Goal: Navigation & Orientation: Find specific page/section

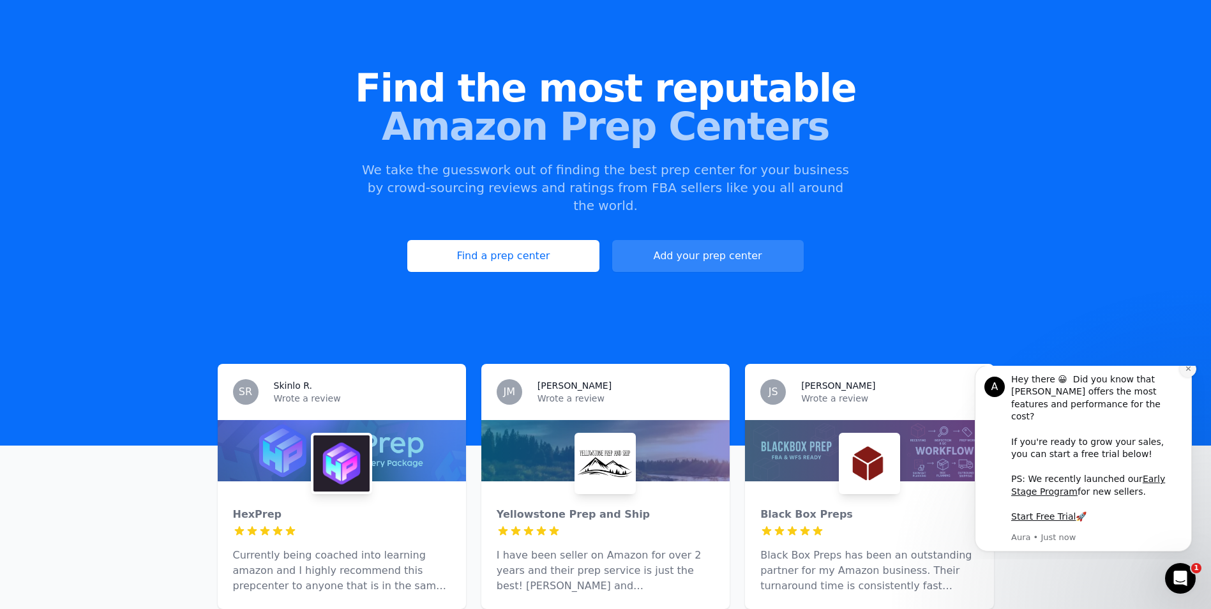
click at [1191, 372] on icon "Dismiss notification" at bounding box center [1188, 368] width 7 height 7
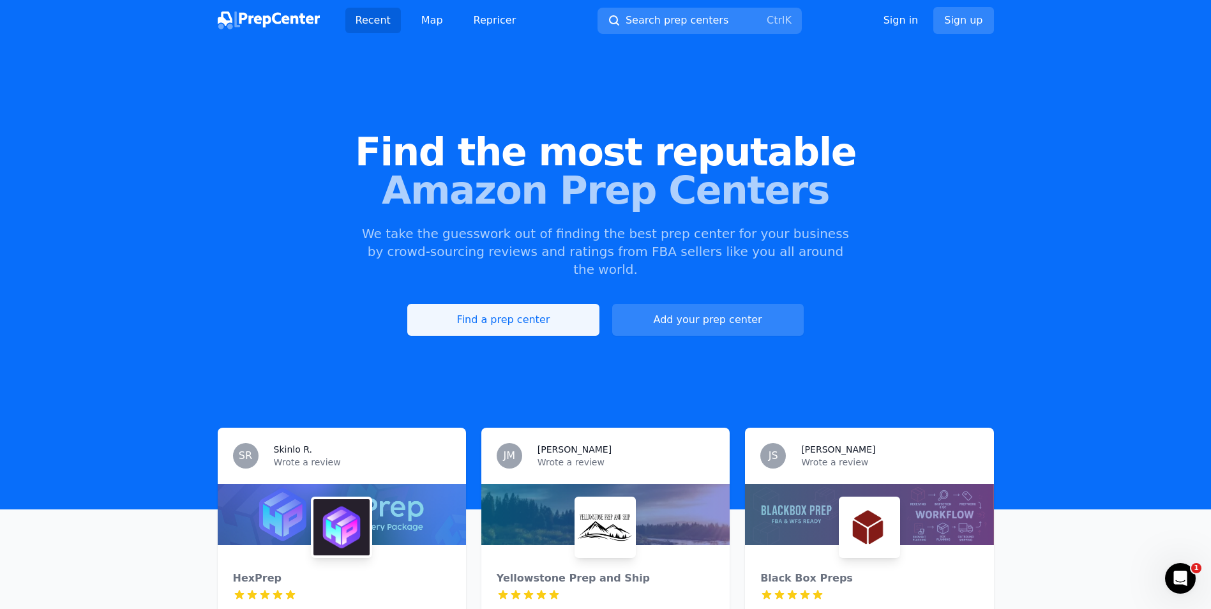
click at [557, 310] on link "Find a prep center" at bounding box center [502, 320] width 191 height 32
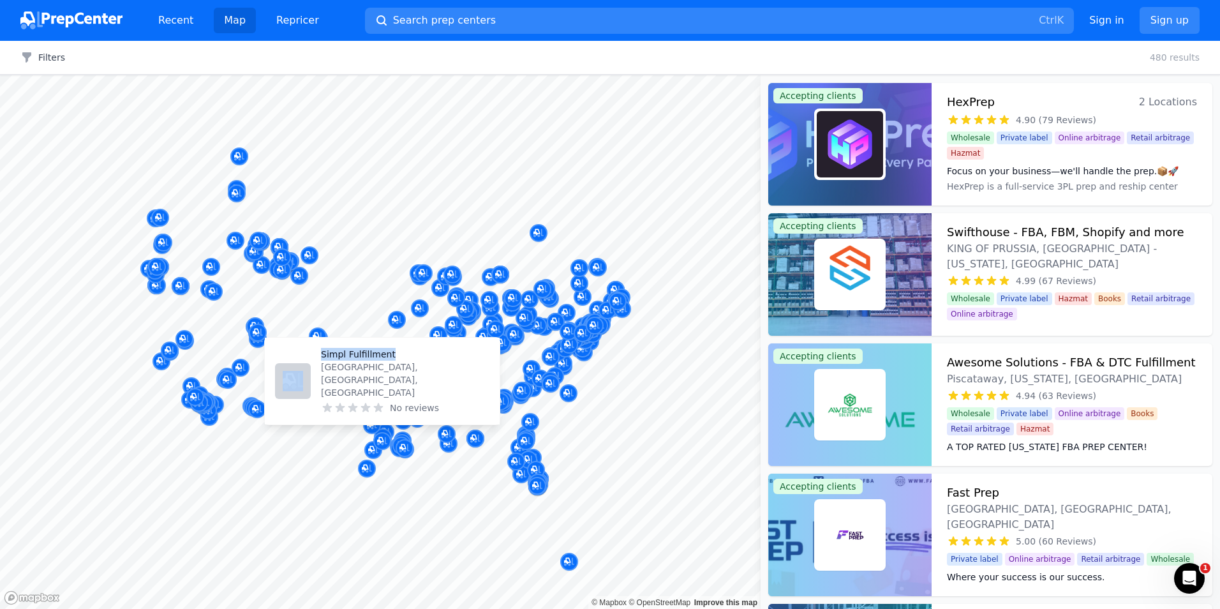
drag, startPoint x: 359, startPoint y: 433, endPoint x: 448, endPoint y: 371, distance: 108.2
click at [448, 371] on body "Recent Map Repricer Search prep centers Ctrl K Open main menu Sign in Sign up F…" at bounding box center [610, 304] width 1220 height 609
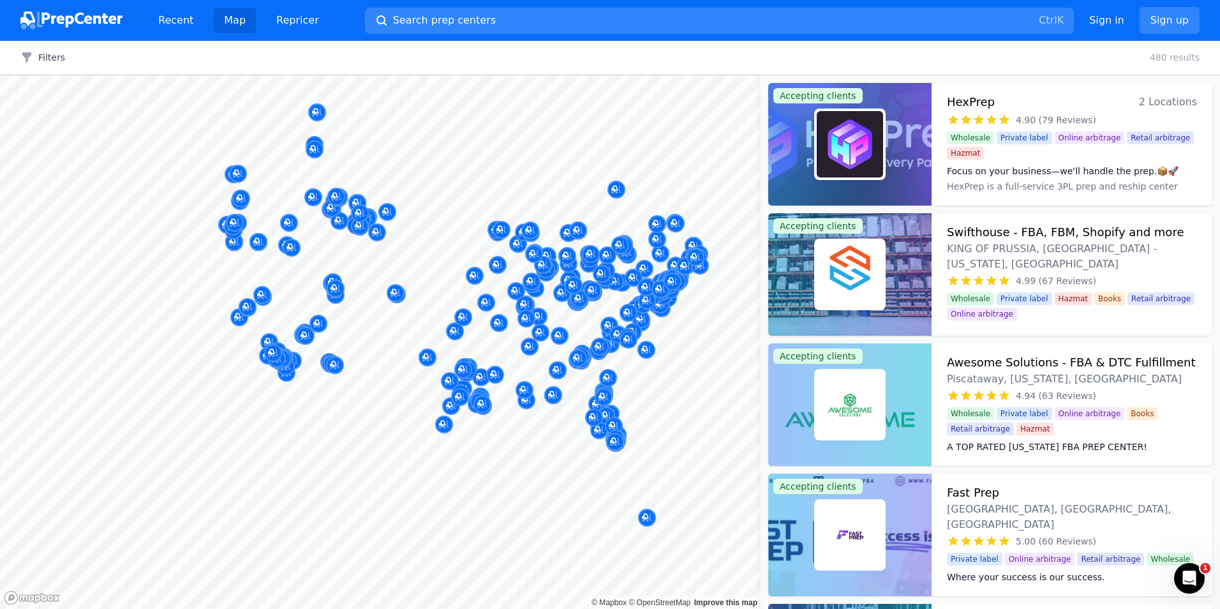
click at [434, 403] on div at bounding box center [479, 400] width 245 height 10
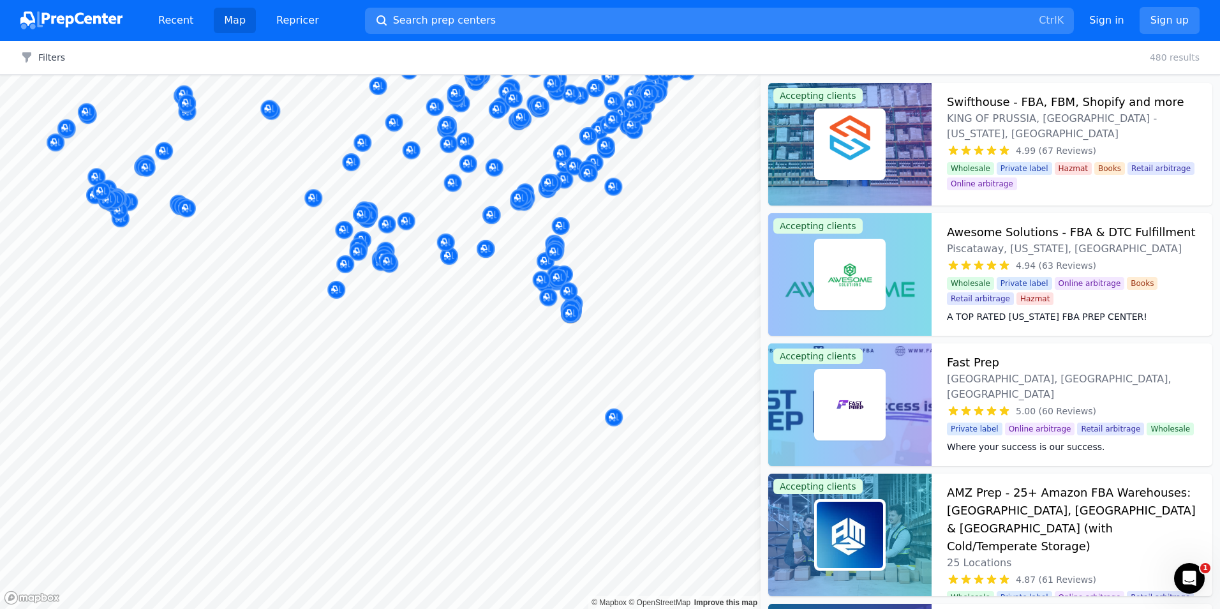
click at [638, 366] on body "Recent Map Repricer Search prep centers Ctrl K Open main menu Sign in Sign up F…" at bounding box center [610, 304] width 1220 height 609
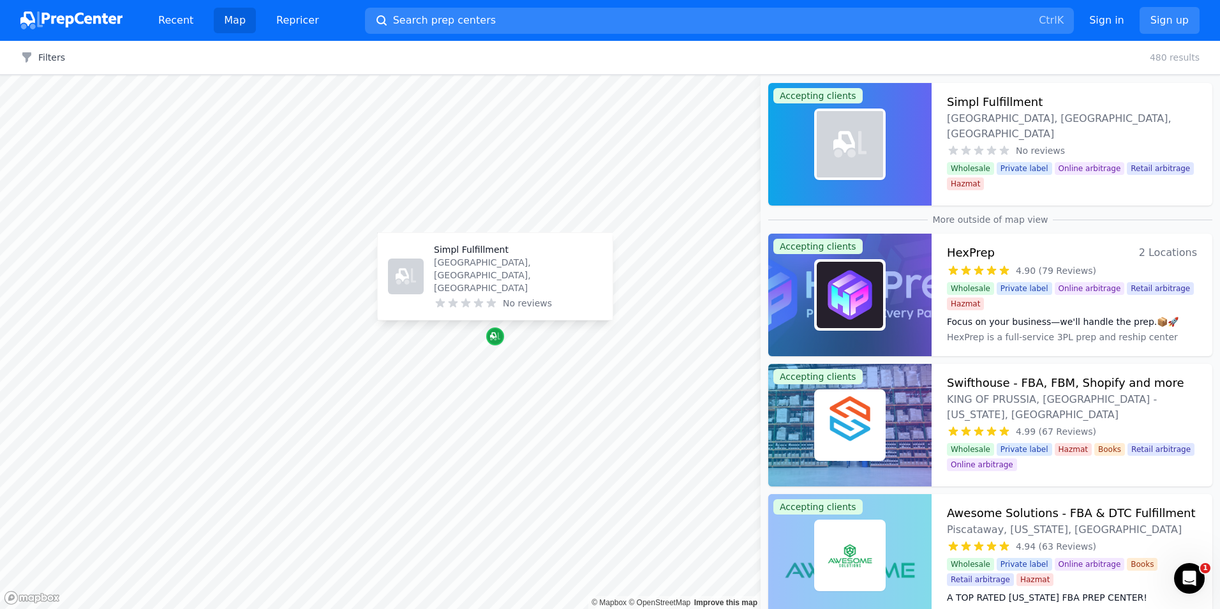
click at [499, 337] on icon "Map marker" at bounding box center [495, 336] width 10 height 13
click at [479, 256] on p "Simpl Fulfillment" at bounding box center [518, 249] width 169 height 13
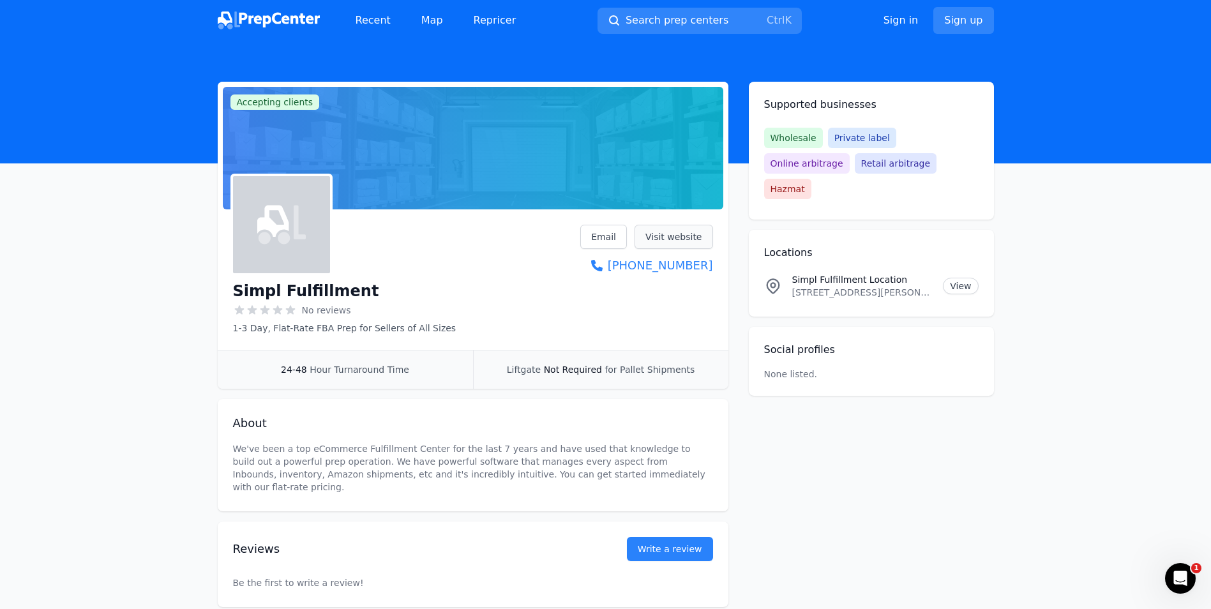
click at [671, 237] on link "Visit website" at bounding box center [673, 237] width 79 height 24
